Goal: Transaction & Acquisition: Book appointment/travel/reservation

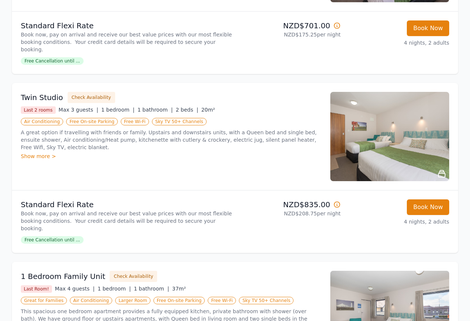
scroll to position [223, 0]
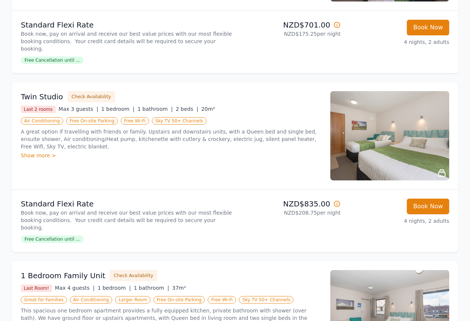
click at [39, 152] on div "Show more >" at bounding box center [171, 155] width 301 height 7
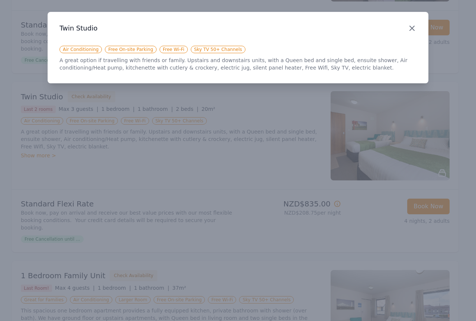
click at [410, 27] on icon "button" at bounding box center [411, 28] width 4 height 4
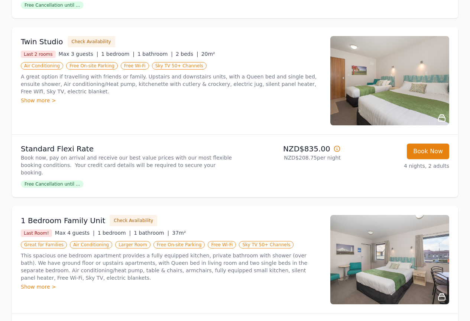
scroll to position [297, 0]
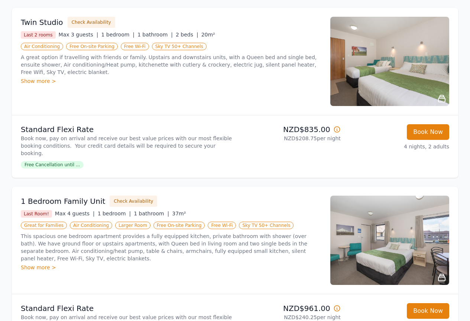
click at [59, 161] on span "Free Cancellation until ..." at bounding box center [52, 164] width 63 height 7
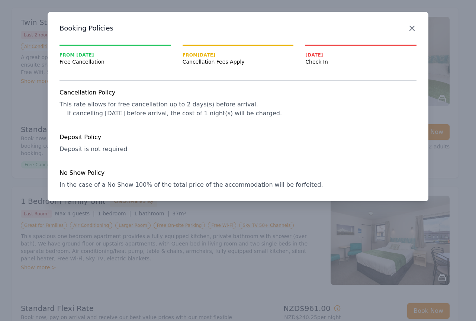
click at [411, 28] on icon "button" at bounding box center [411, 28] width 4 height 4
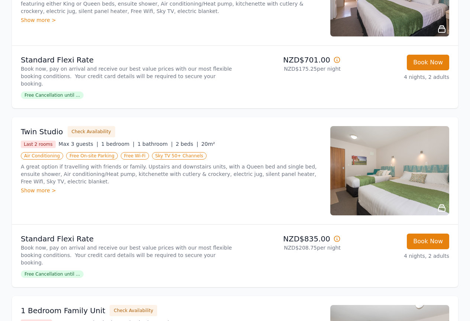
scroll to position [223, 0]
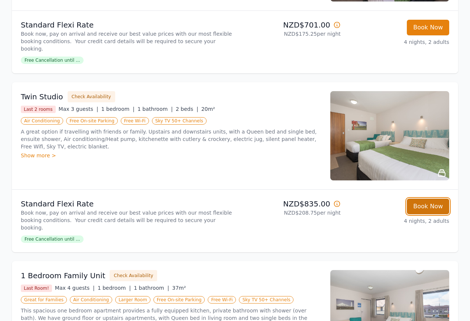
click at [435, 198] on button "Book Now" at bounding box center [428, 206] width 42 height 16
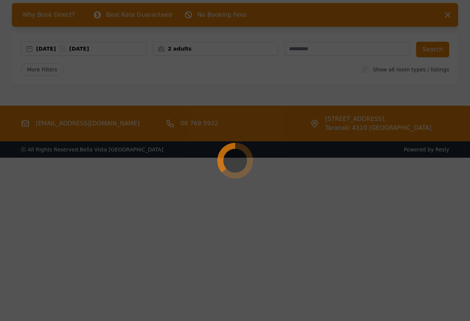
select select "**"
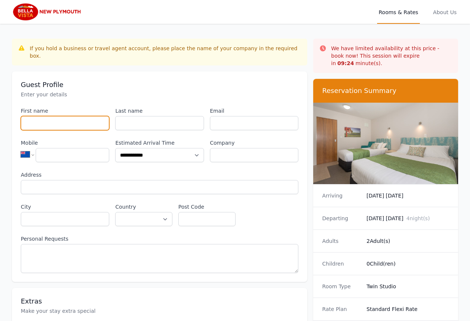
click at [39, 116] on input "First name" at bounding box center [65, 123] width 88 height 14
